Goal: Task Accomplishment & Management: Use online tool/utility

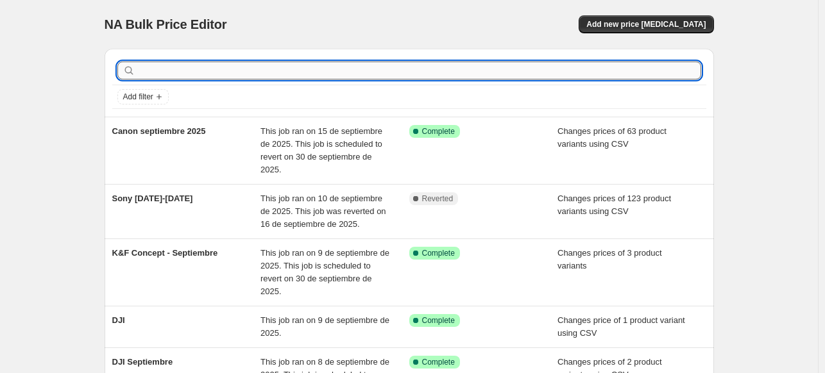
click at [418, 76] on input "text" at bounding box center [419, 71] width 563 height 18
type input "sony"
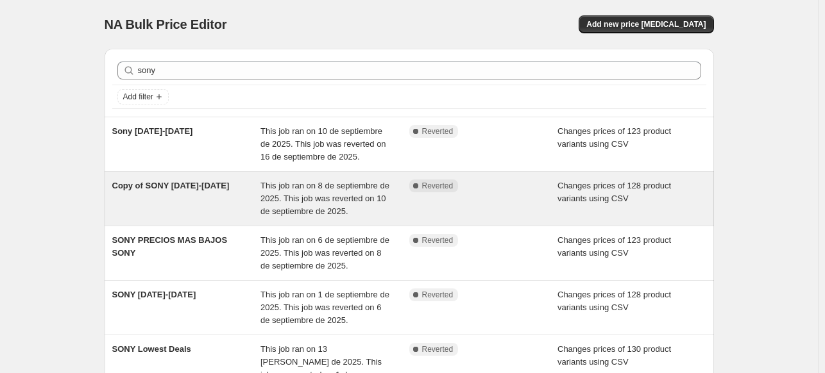
click at [497, 215] on div "Complete Reverted" at bounding box center [483, 199] width 149 height 38
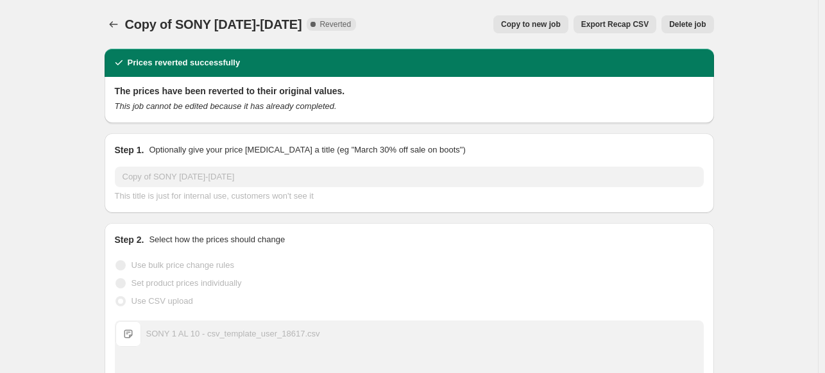
click at [558, 23] on span "Copy to new job" at bounding box center [531, 24] width 60 height 10
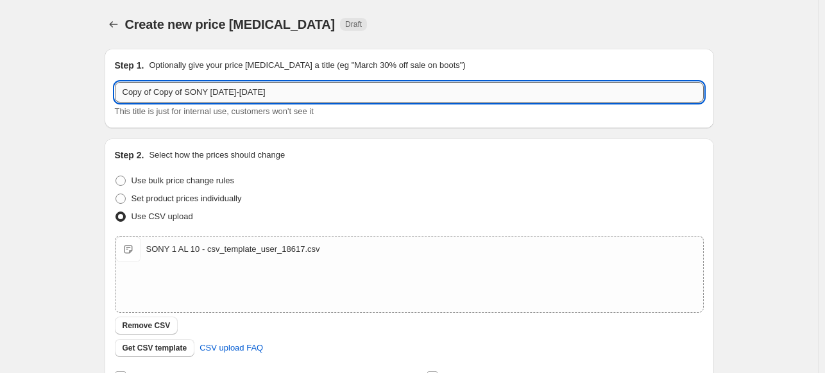
drag, startPoint x: 226, startPoint y: 89, endPoint x: 215, endPoint y: 94, distance: 11.2
click at [215, 94] on input "Copy of Copy of SONY [DATE]-[DATE]" at bounding box center [409, 92] width 589 height 21
drag, startPoint x: 188, startPoint y: 95, endPoint x: 45, endPoint y: 99, distance: 143.7
click at [45, 99] on div "Create new price [MEDICAL_DATA]. This page is ready Create new price [MEDICAL_D…" at bounding box center [408, 297] width 817 height 594
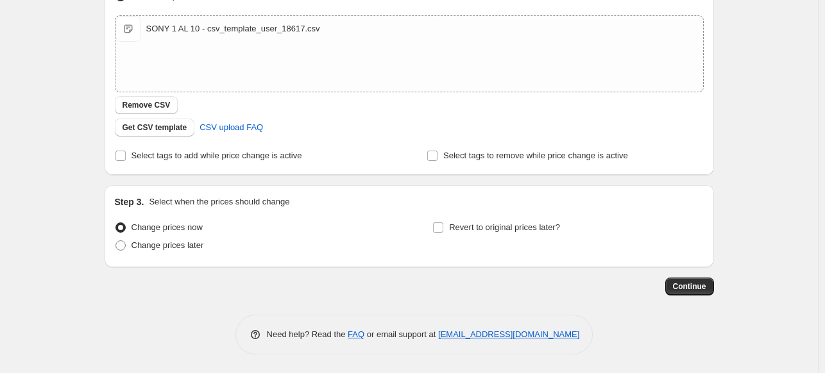
type input "SONY [DATE]-[DATE]"
click at [567, 230] on div "Revert to original prices later?" at bounding box center [567, 238] width 271 height 38
click at [546, 231] on span "Revert to original prices later?" at bounding box center [504, 227] width 111 height 10
click at [443, 231] on input "Revert to original prices later?" at bounding box center [438, 227] width 10 height 10
checkbox input "true"
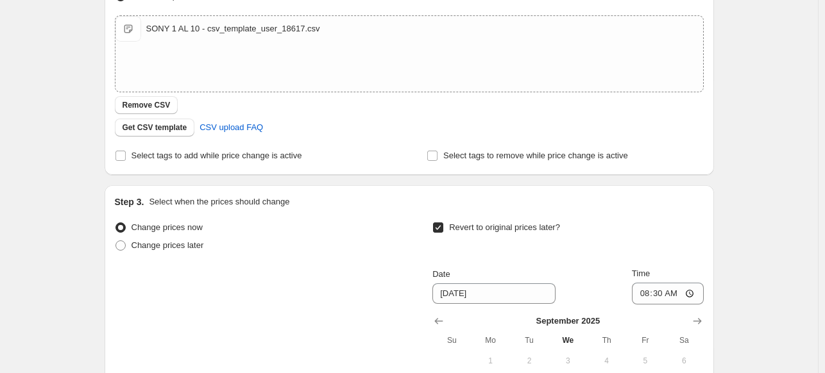
scroll to position [440, 0]
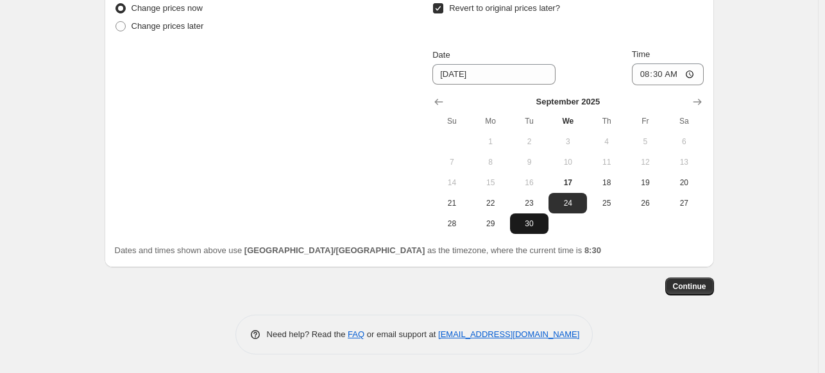
click at [532, 222] on span "30" at bounding box center [529, 224] width 28 height 10
type input "[DATE]"
click at [686, 292] on button "Continue" at bounding box center [689, 287] width 49 height 18
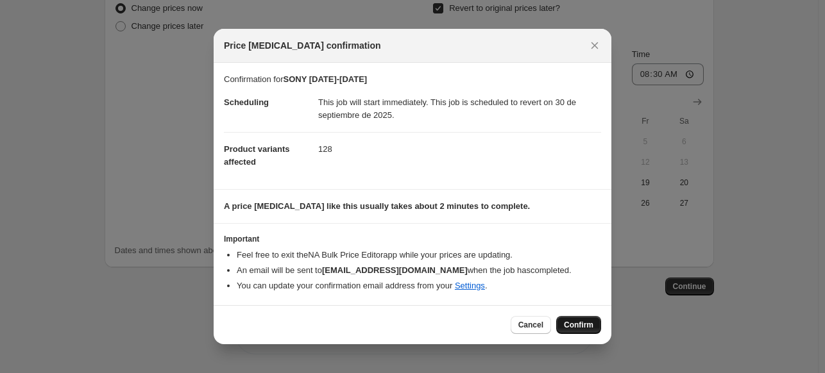
click at [590, 322] on span "Confirm" at bounding box center [578, 325] width 29 height 10
